Goal: Task Accomplishment & Management: Use online tool/utility

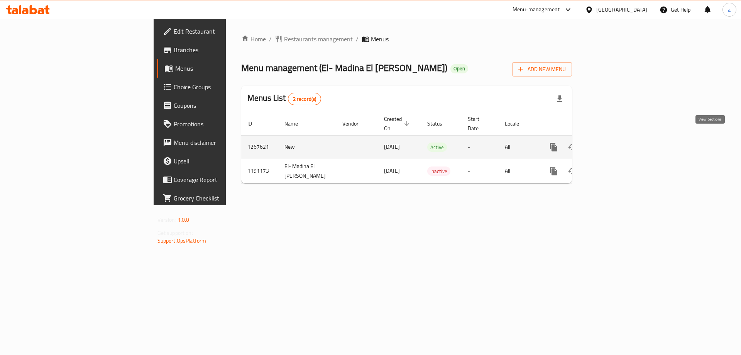
click at [614, 142] on icon "enhanced table" at bounding box center [609, 146] width 9 height 9
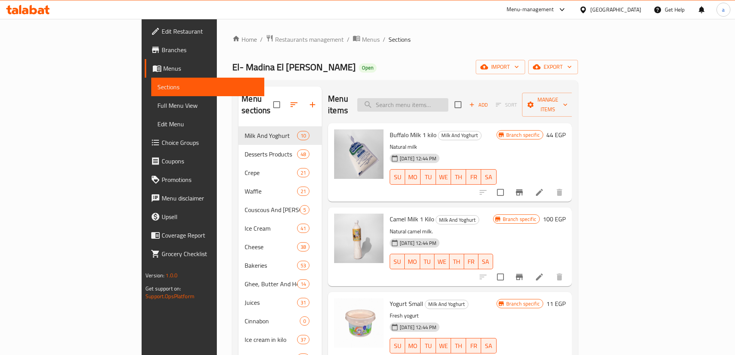
click at [448, 98] on input "search" at bounding box center [402, 105] width 91 height 14
paste input "Pudding"
type input "Pudding"
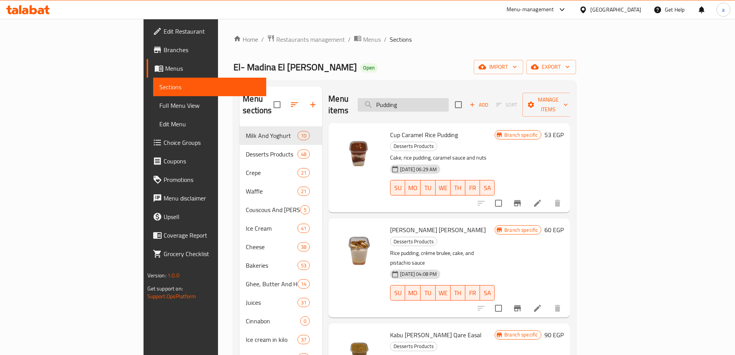
click at [449, 101] on input "Pudding" at bounding box center [403, 105] width 91 height 14
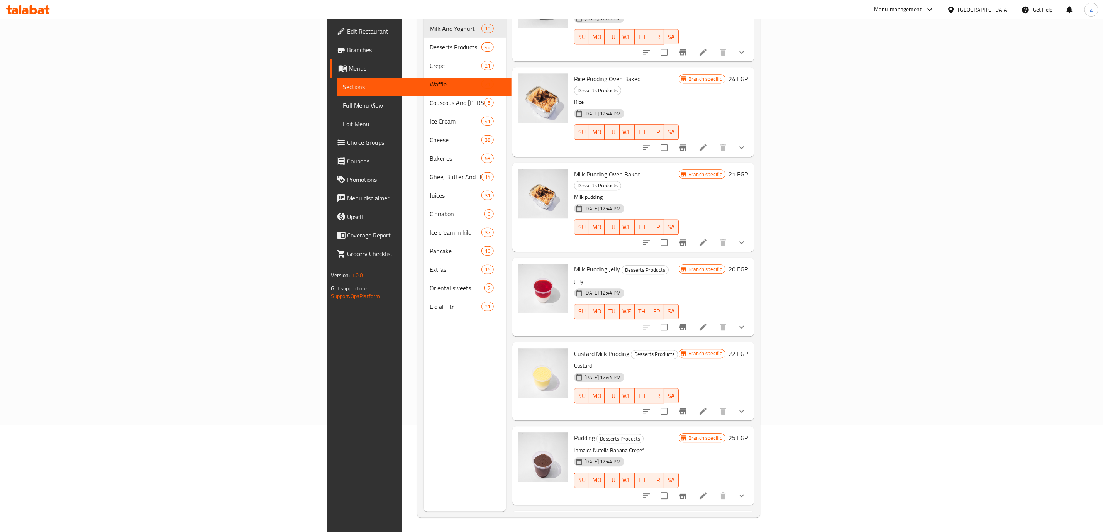
scroll to position [108, 0]
click at [707, 354] on icon at bounding box center [702, 494] width 9 height 9
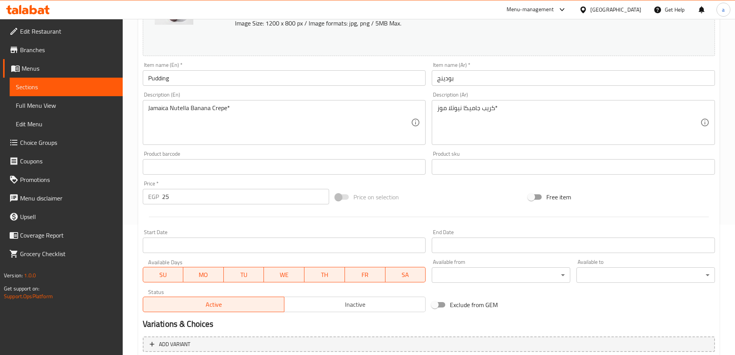
scroll to position [215, 0]
